Goal: Transaction & Acquisition: Subscribe to service/newsletter

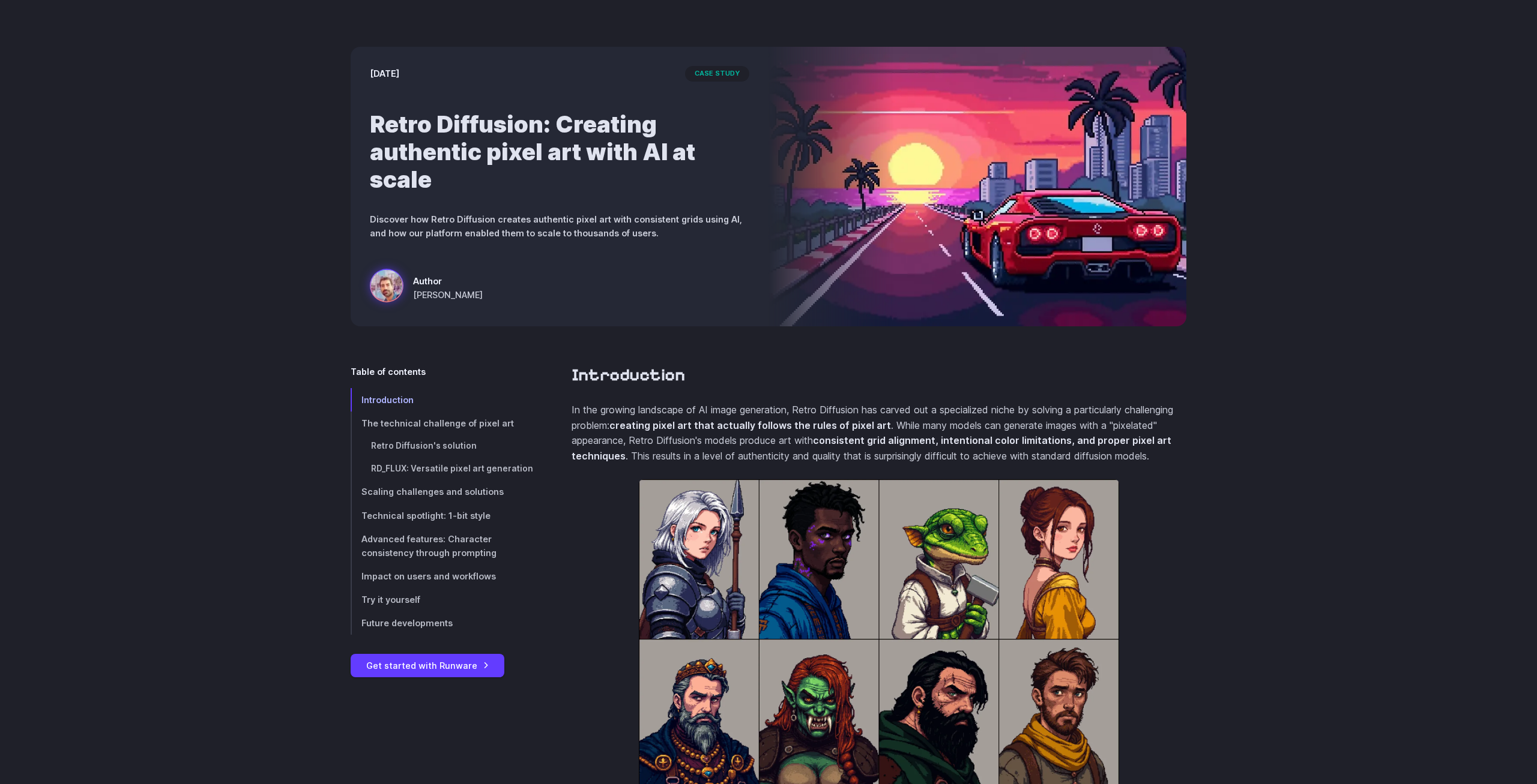
scroll to position [122, 0]
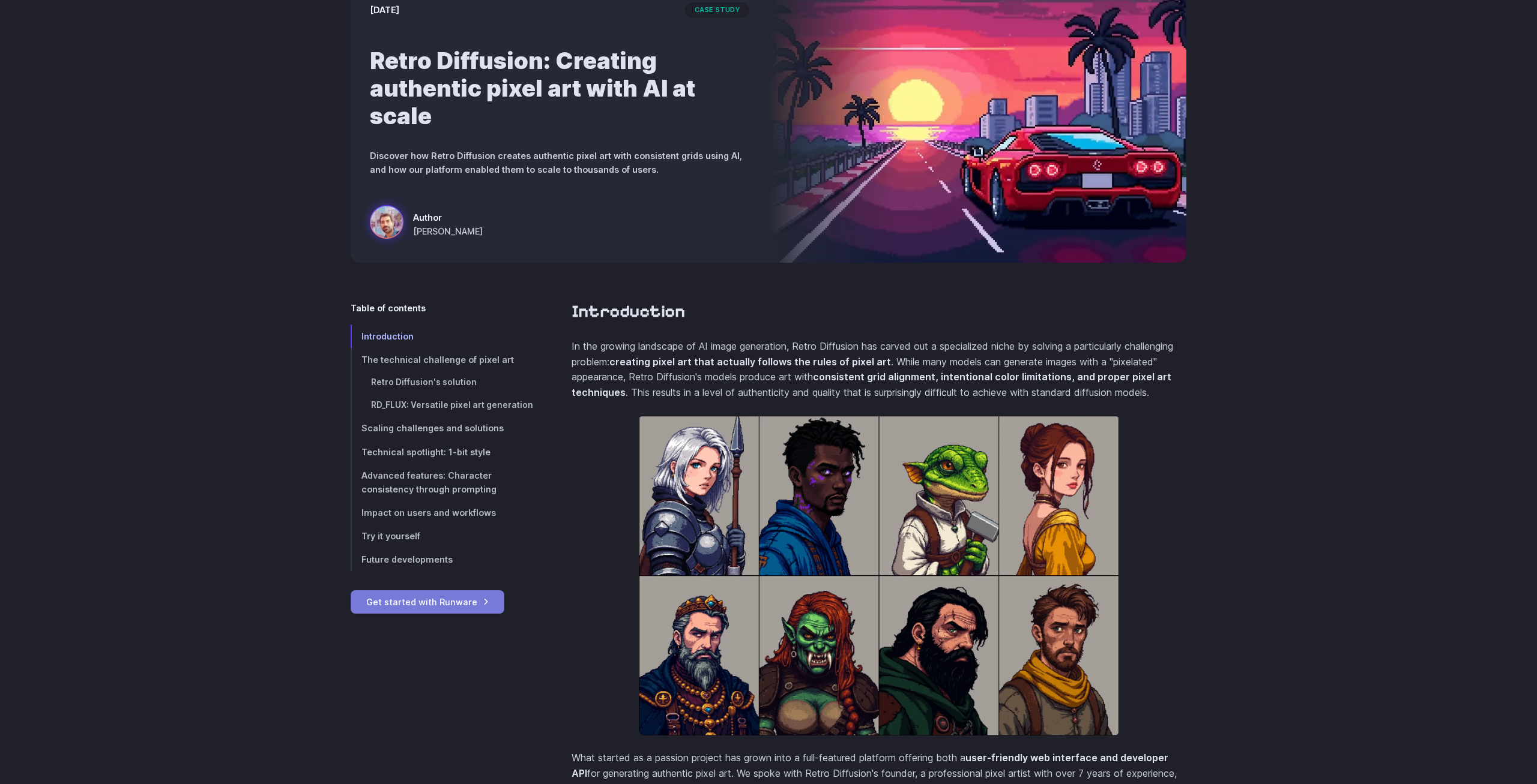
click at [443, 609] on link "Get started with Runware" at bounding box center [427, 602] width 154 height 24
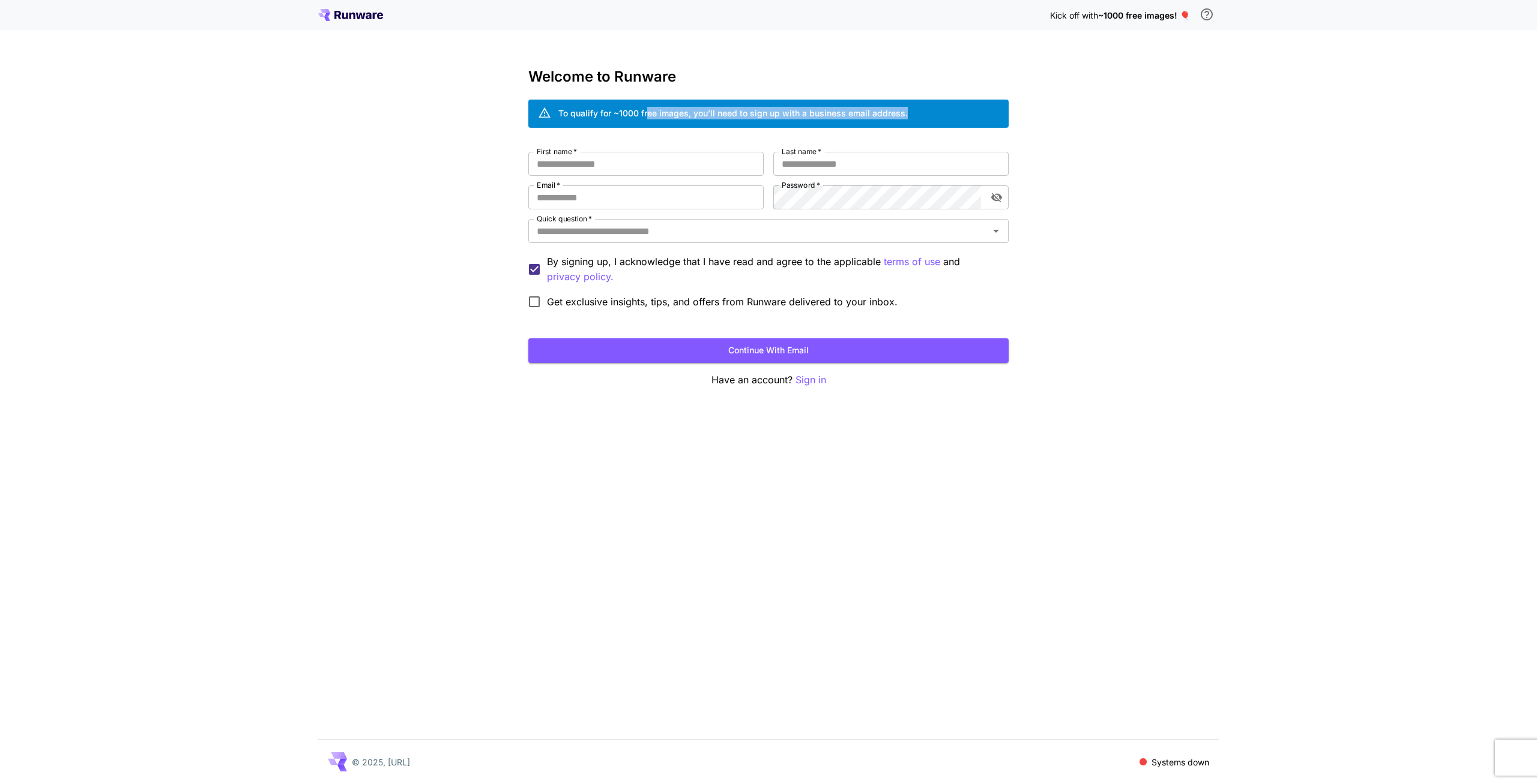
drag, startPoint x: 648, startPoint y: 112, endPoint x: 921, endPoint y: 104, distance: 273.1
click at [907, 104] on div "To qualify for ~1000 free images, you’ll need to sign up with a business email …" at bounding box center [733, 114] width 350 height 21
click at [921, 104] on div "To qualify for ~1000 free images, you’ll need to sign up with a business email …" at bounding box center [768, 113] width 480 height 28
click at [936, 114] on div "To qualify for ~1000 free images, you’ll need to sign up with a business email …" at bounding box center [768, 113] width 480 height 28
drag, startPoint x: 951, startPoint y: 120, endPoint x: 437, endPoint y: 156, distance: 515.3
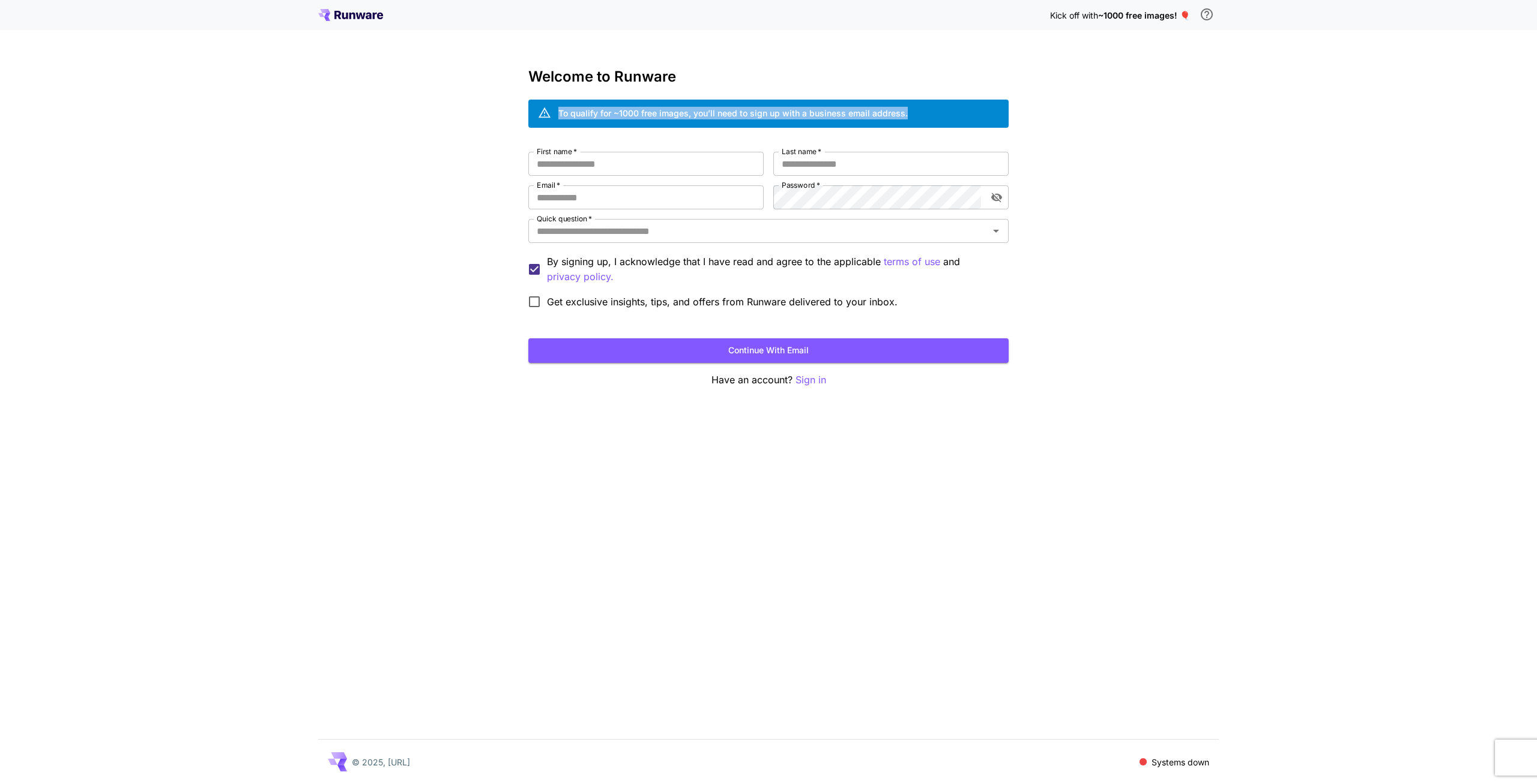
click at [536, 136] on div "Welcome to Runware To qualify for ~1000 free images, you’ll need to sign up wit…" at bounding box center [768, 228] width 480 height 320
click at [437, 156] on div "Kick off with ~1000 free images! 🎈 Welcome to Runware To qualify for ~1000 free…" at bounding box center [768, 392] width 1537 height 784
click at [600, 169] on input "First name   *" at bounding box center [646, 163] width 235 height 24
click at [575, 117] on div "To qualify for ~1000 free images, you’ll need to sign up with a business email …" at bounding box center [733, 113] width 350 height 12
click at [1167, 11] on span "~1000 free images! 🎈" at bounding box center [1144, 16] width 92 height 11
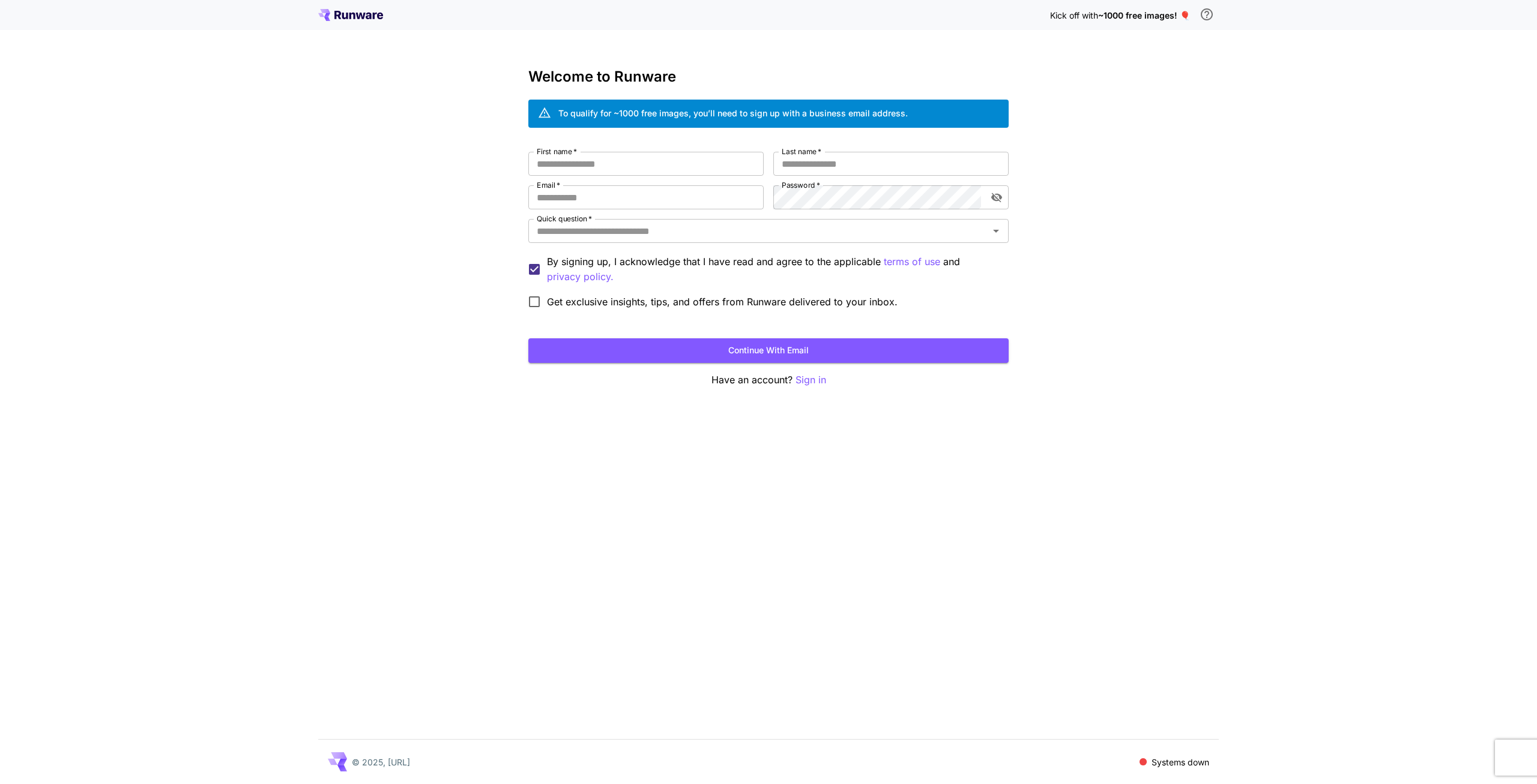
click at [1185, 14] on span "~1000 free images! 🎈" at bounding box center [1144, 16] width 92 height 11
click at [1201, 17] on icon "\a In order to qualify for free credit, you need to sign up with a business ema…" at bounding box center [1207, 15] width 12 height 12
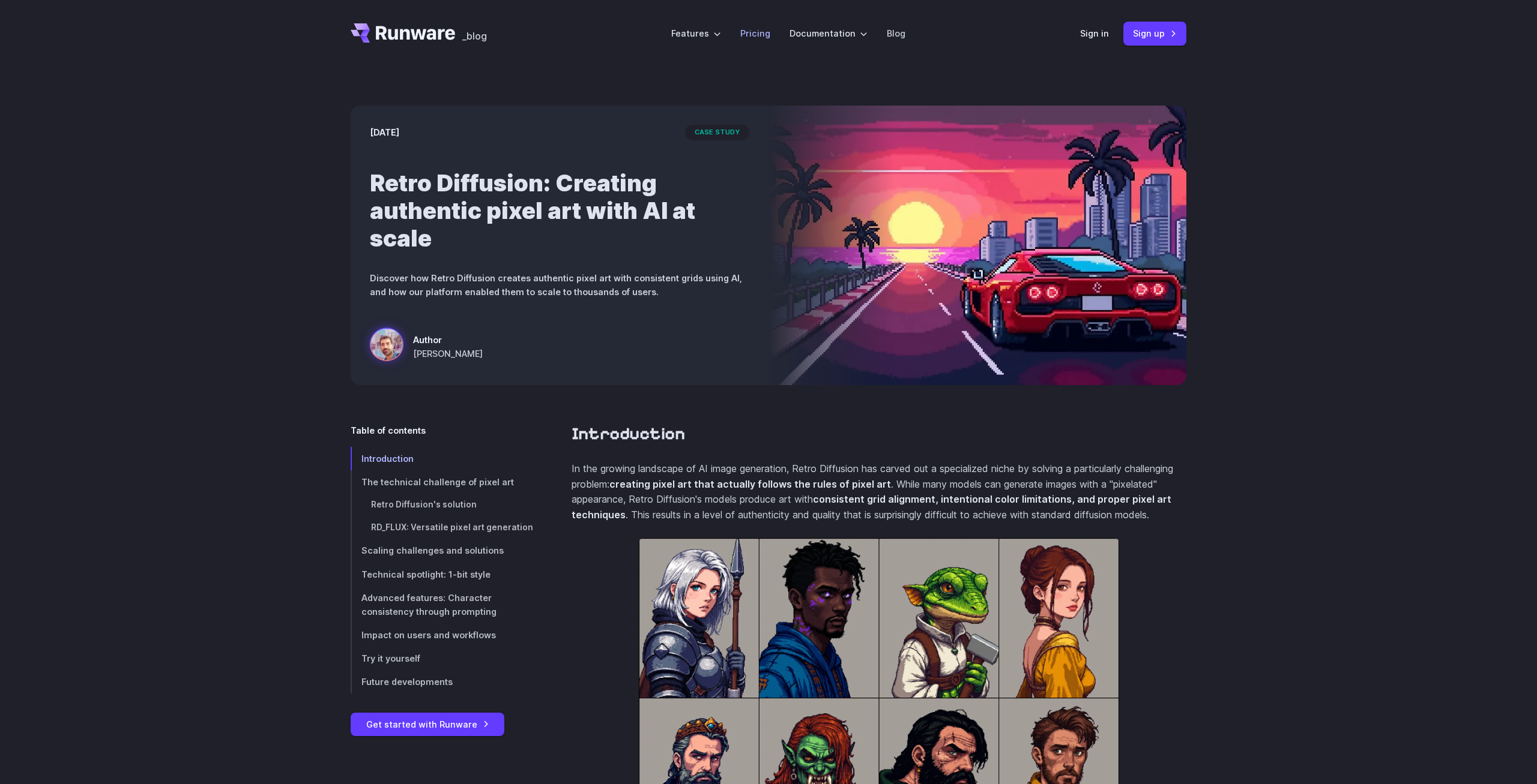
click at [760, 40] on li "Pricing" at bounding box center [755, 33] width 49 height 33
click at [761, 38] on link "Pricing" at bounding box center [755, 33] width 30 height 14
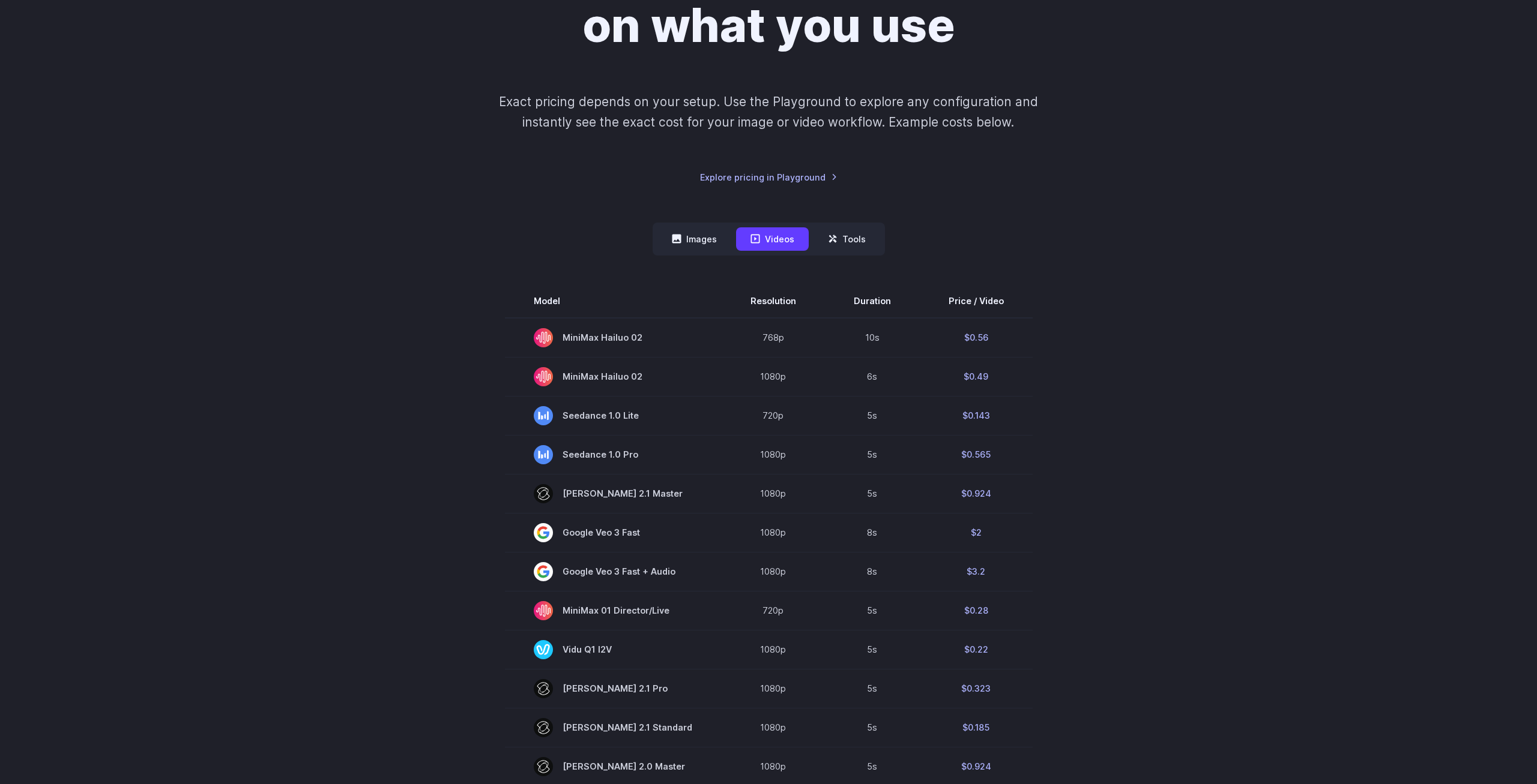
scroll to position [183, 0]
click at [692, 245] on button "Images" at bounding box center [694, 237] width 74 height 24
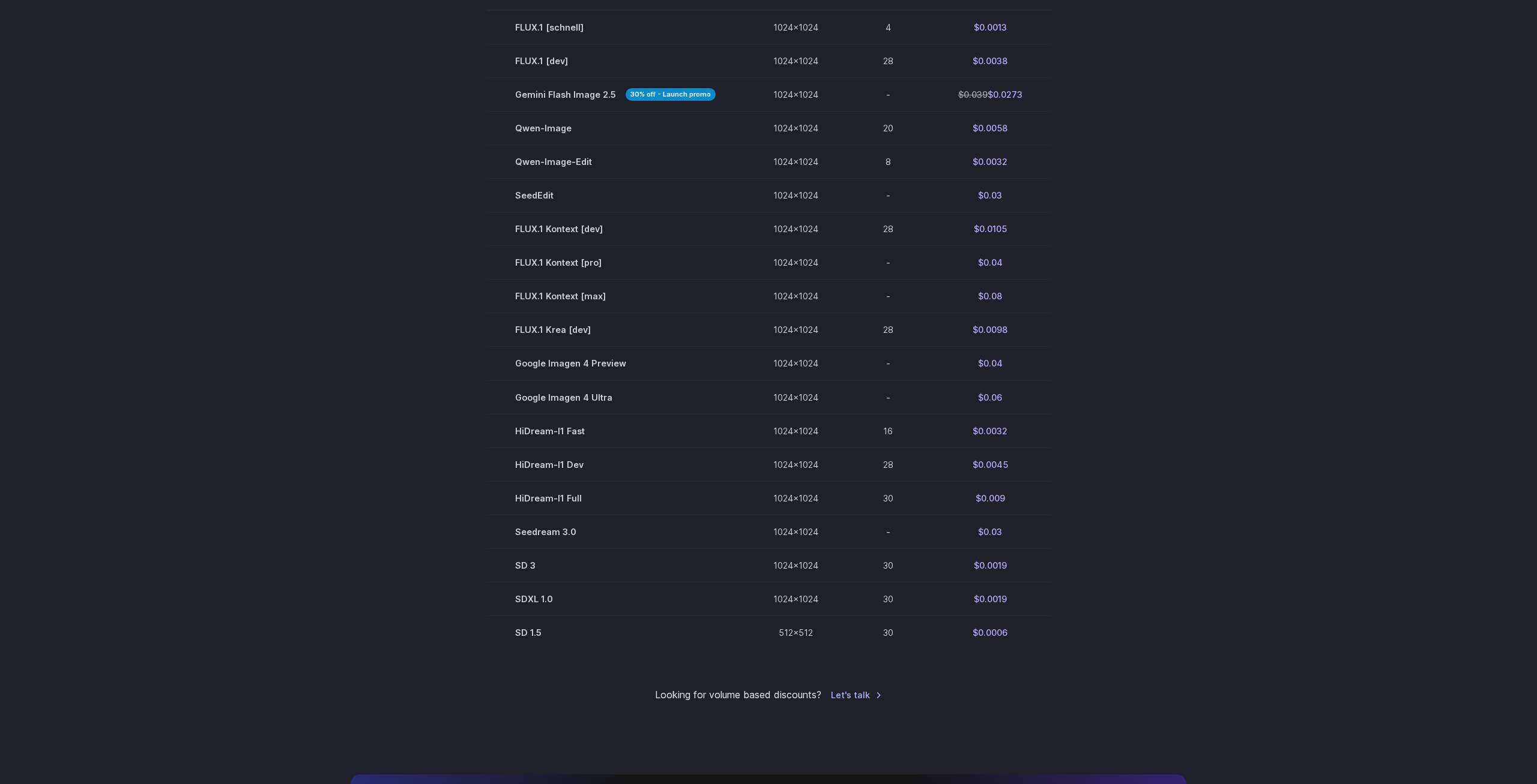
scroll to position [245, 0]
